Goal: Communication & Community: Answer question/provide support

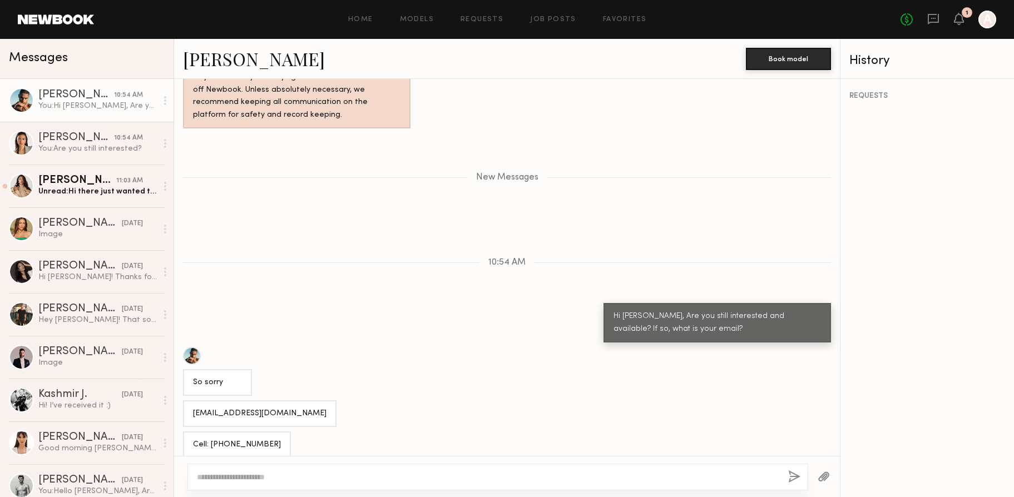
scroll to position [770, 0]
click at [65, 196] on div "Unread: Hi there just wanted to check in!" at bounding box center [97, 191] width 118 height 11
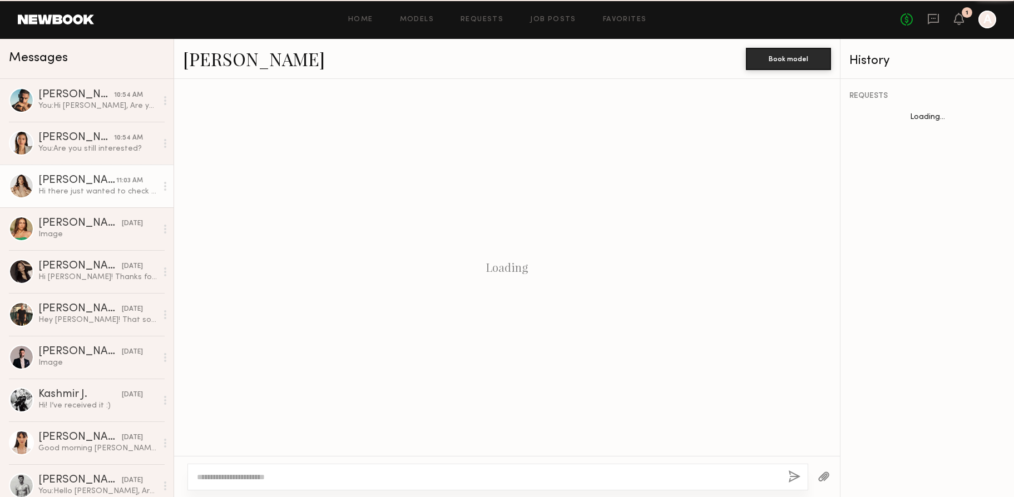
scroll to position [887, 0]
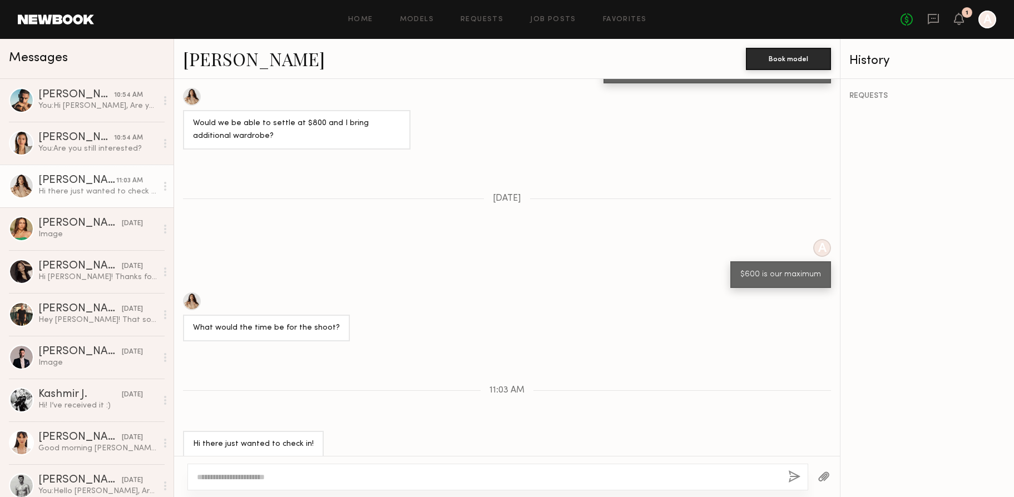
click at [277, 476] on textarea at bounding box center [488, 477] width 582 height 11
click at [58, 151] on div "You: Are you still interested?" at bounding box center [97, 148] width 118 height 11
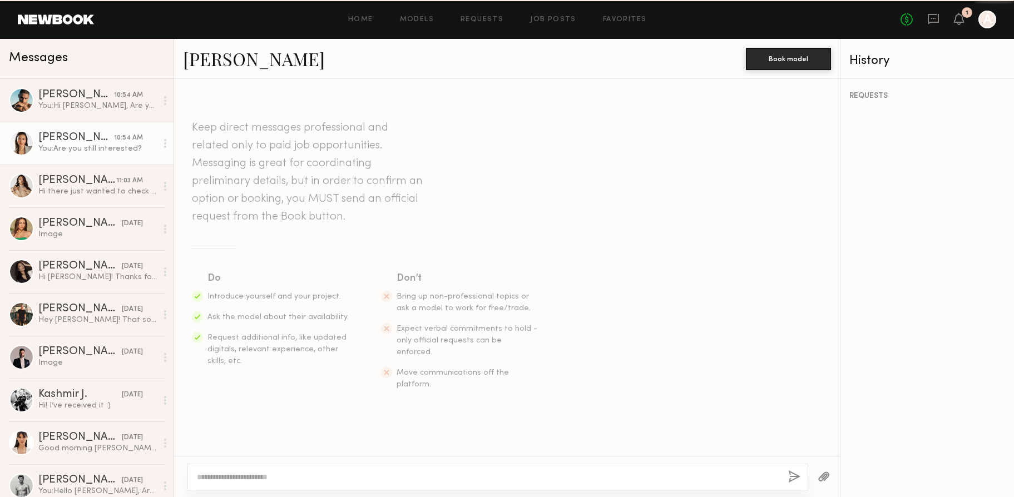
scroll to position [745, 0]
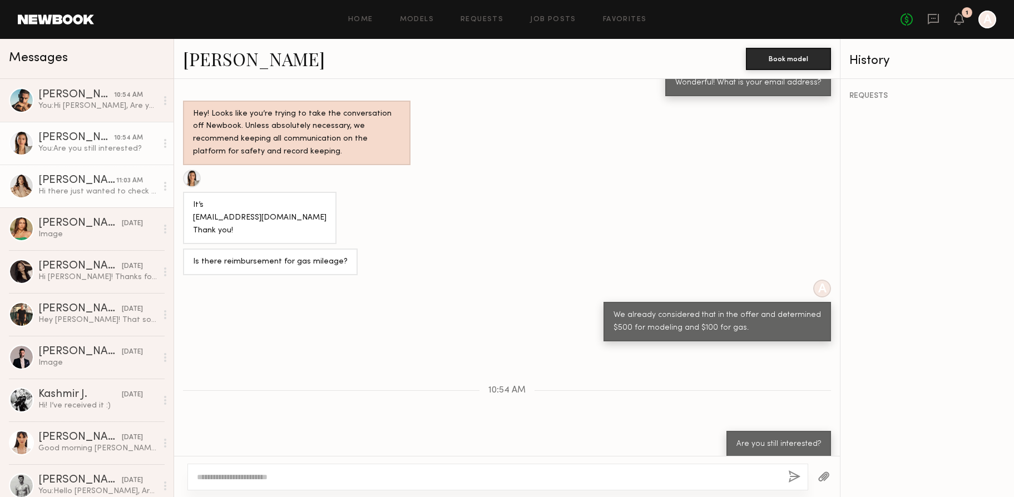
click at [108, 194] on div "Hi there just wanted to check in!" at bounding box center [97, 191] width 118 height 11
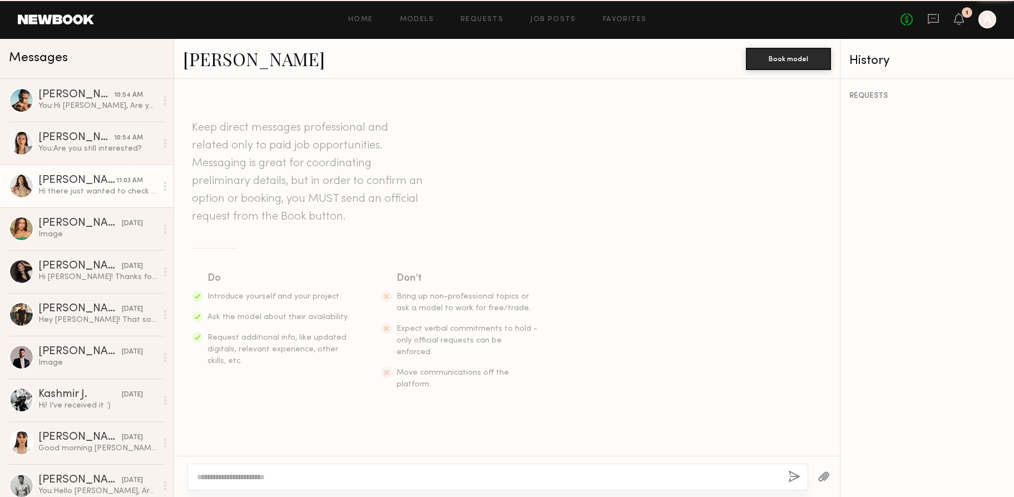
scroll to position [887, 0]
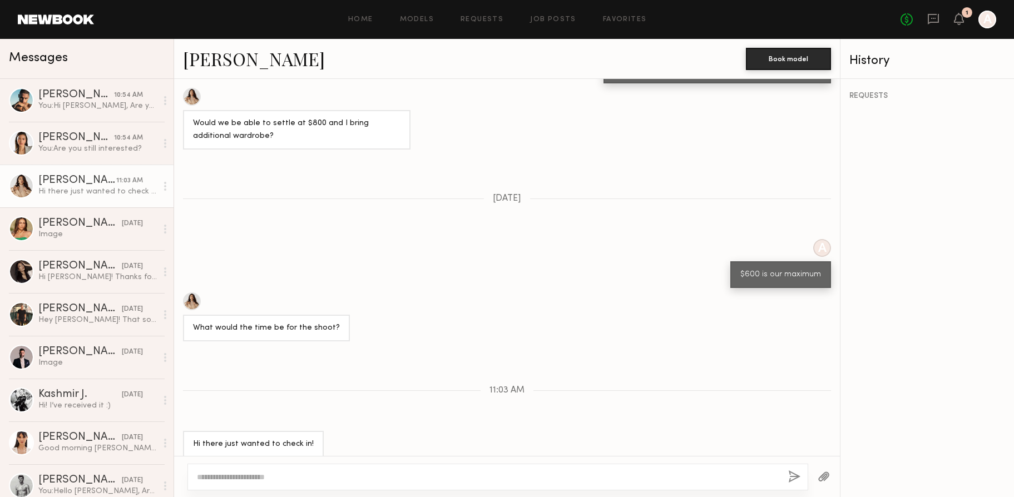
click at [484, 464] on div at bounding box center [497, 477] width 621 height 27
click at [401, 460] on div at bounding box center [507, 476] width 666 height 41
click at [398, 469] on div at bounding box center [497, 477] width 621 height 27
click at [487, 476] on textarea at bounding box center [488, 477] width 582 height 11
type textarea "**********"
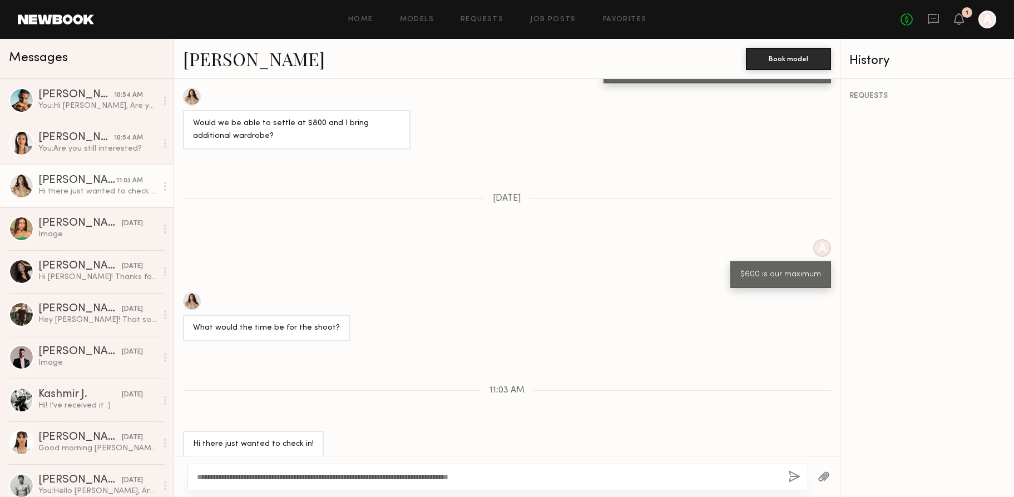
click at [785, 479] on div "**********" at bounding box center [497, 477] width 621 height 27
click at [791, 479] on button "button" at bounding box center [794, 478] width 12 height 14
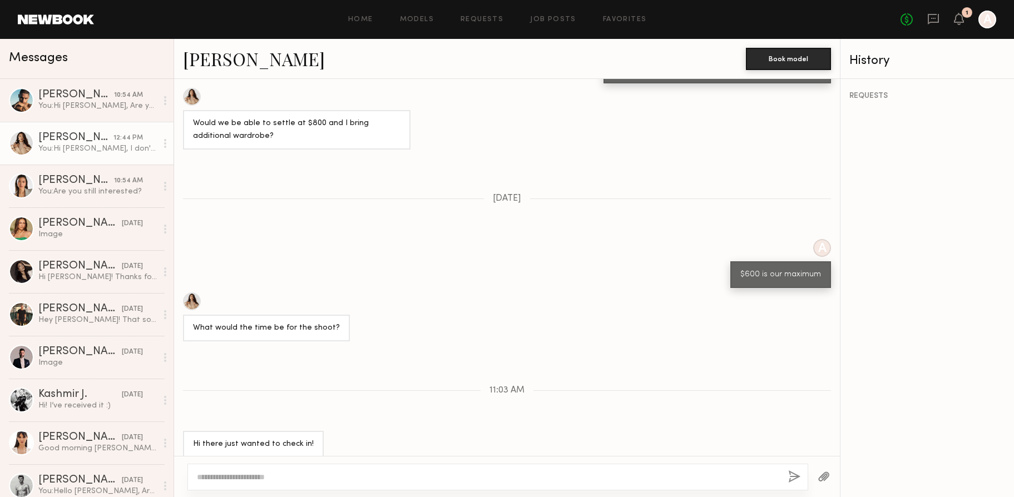
scroll to position [1016, 0]
